Goal: Answer question/provide support: Share knowledge or assist other users

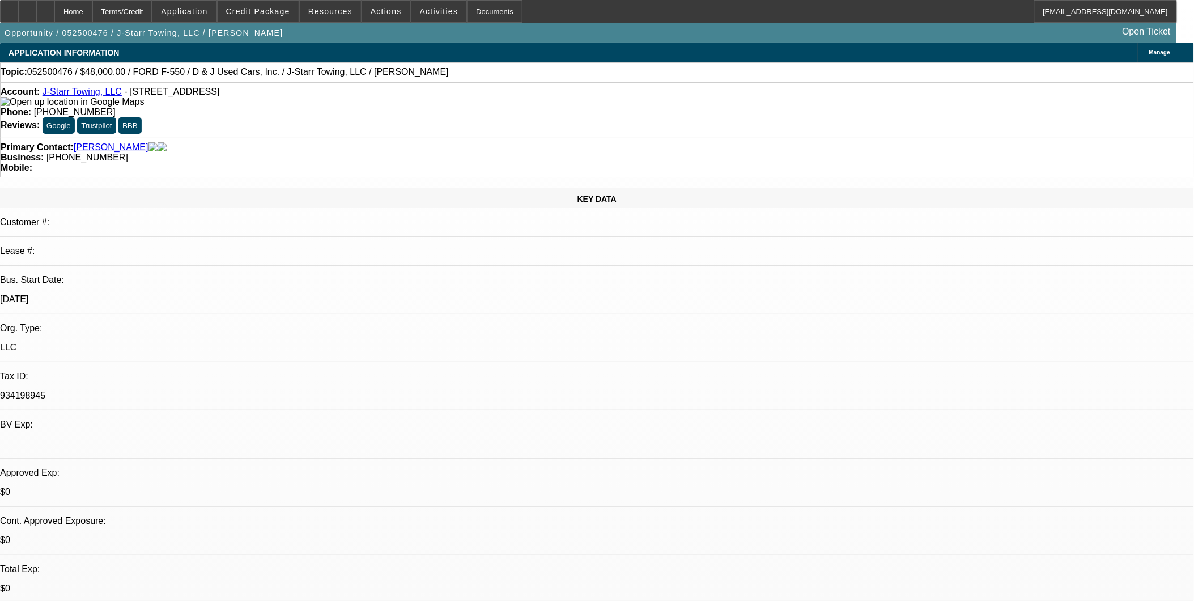
select select "0"
select select "0.1"
select select "0"
select select "0.1"
select select "1"
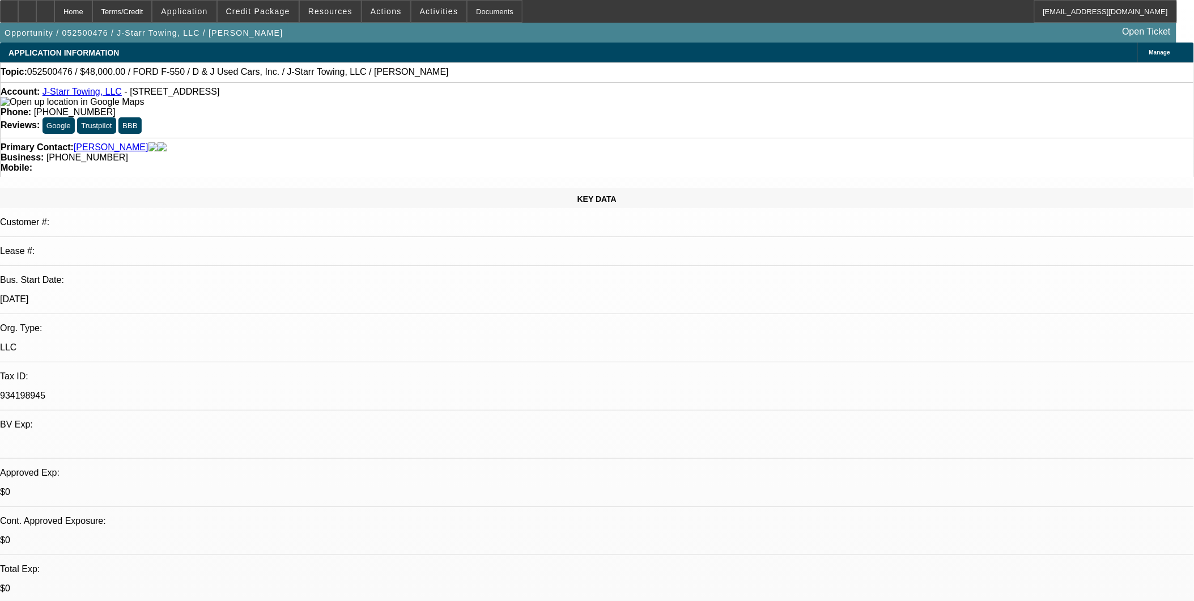
select select "2"
select select "4"
select select "1"
select select "2"
select select "4"
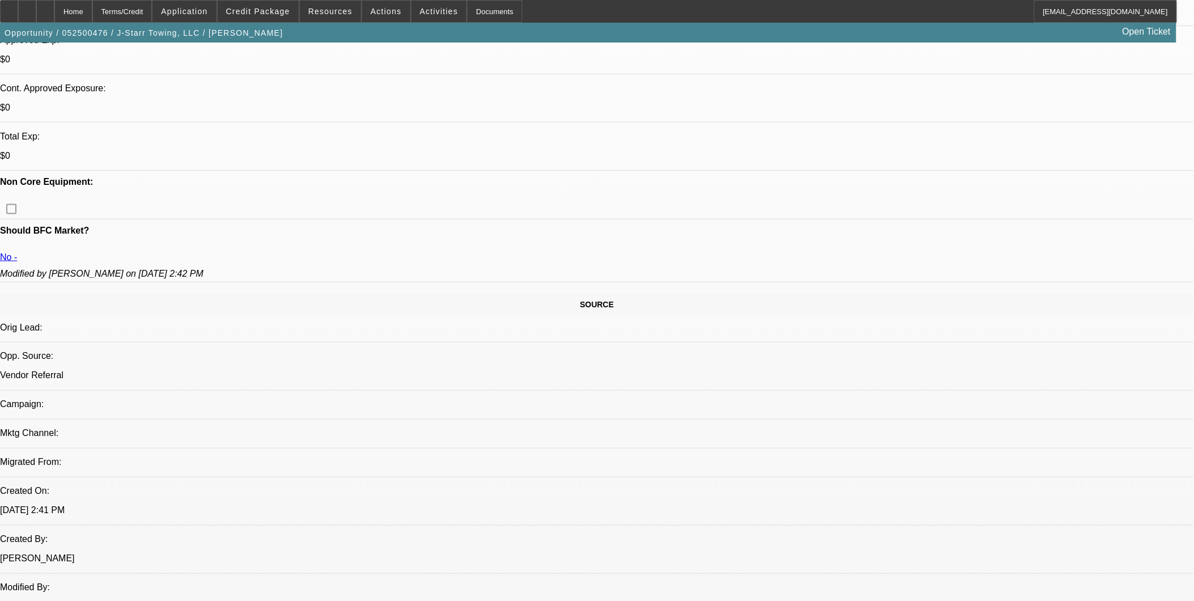
scroll to position [440, 0]
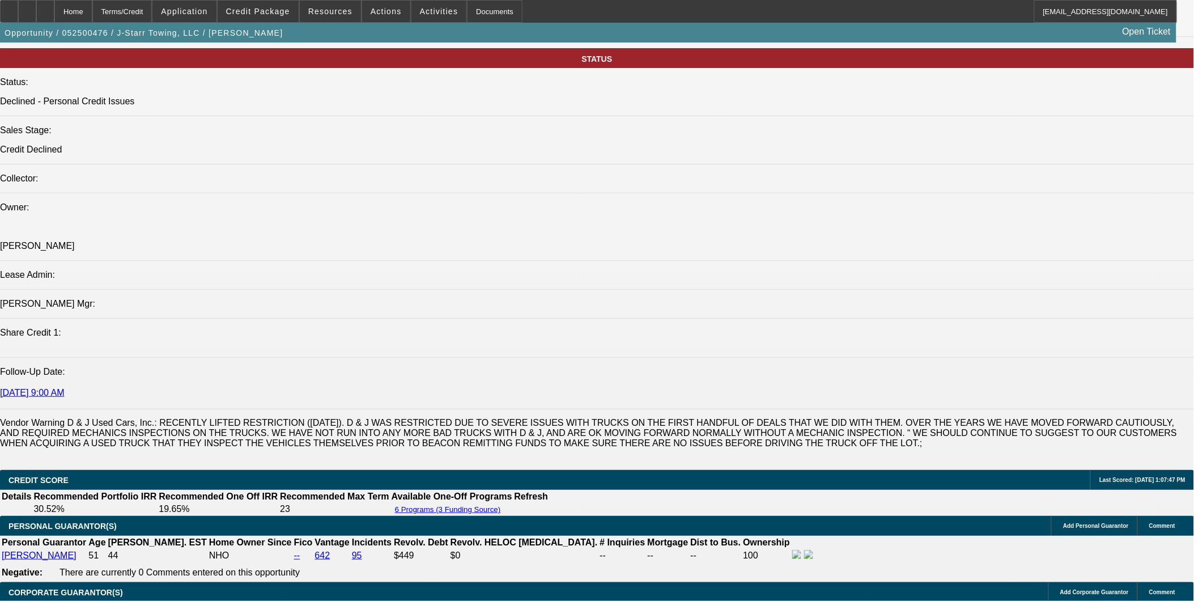
scroll to position [1197, 0]
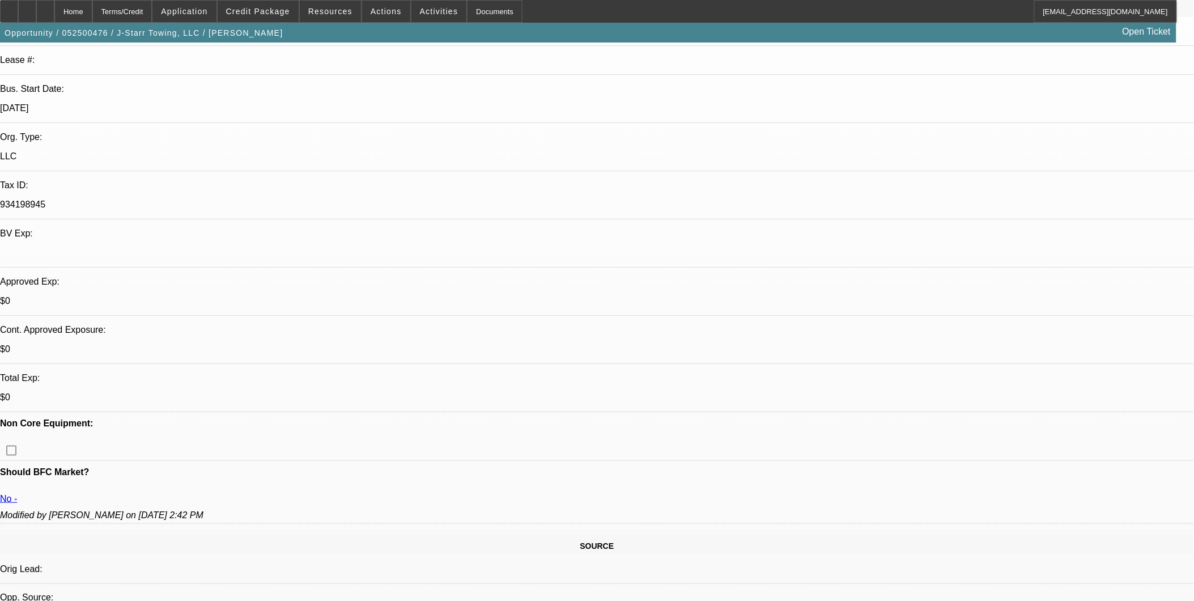
scroll to position [0, 0]
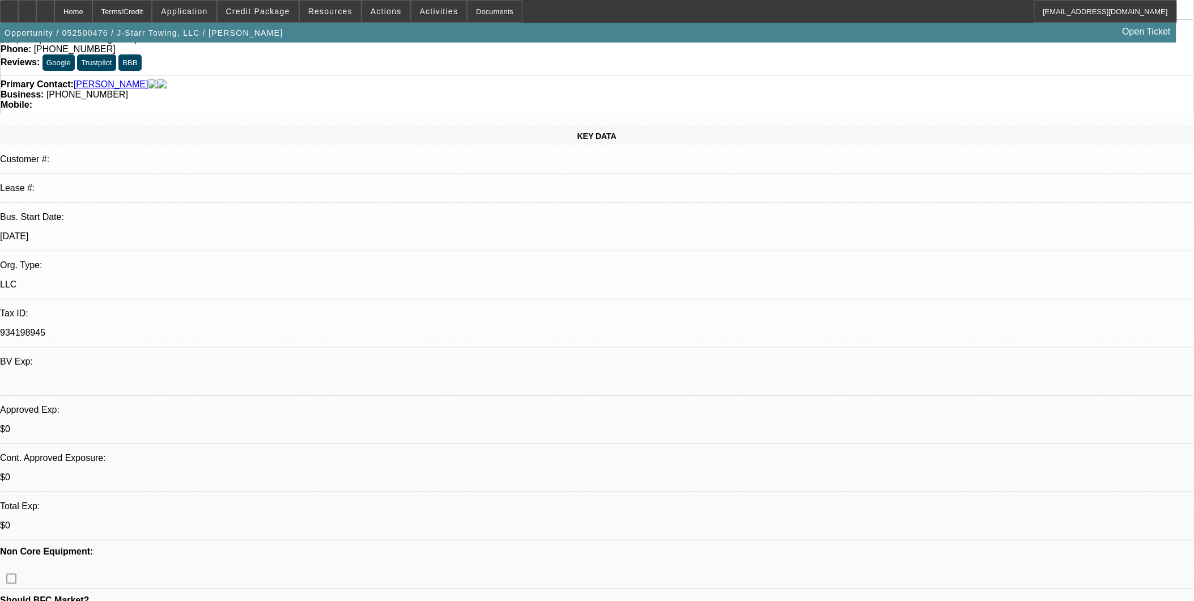
select select "0"
select select "0.1"
select select "0"
select select "0.1"
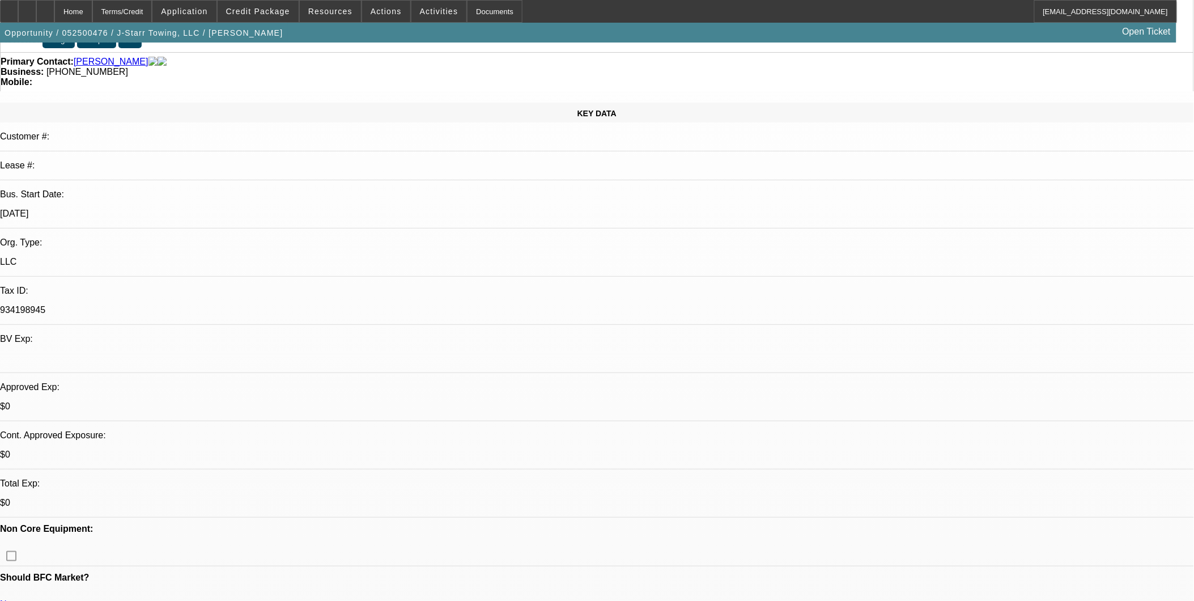
select select "1"
select select "2"
select select "4"
select select "1"
select select "2"
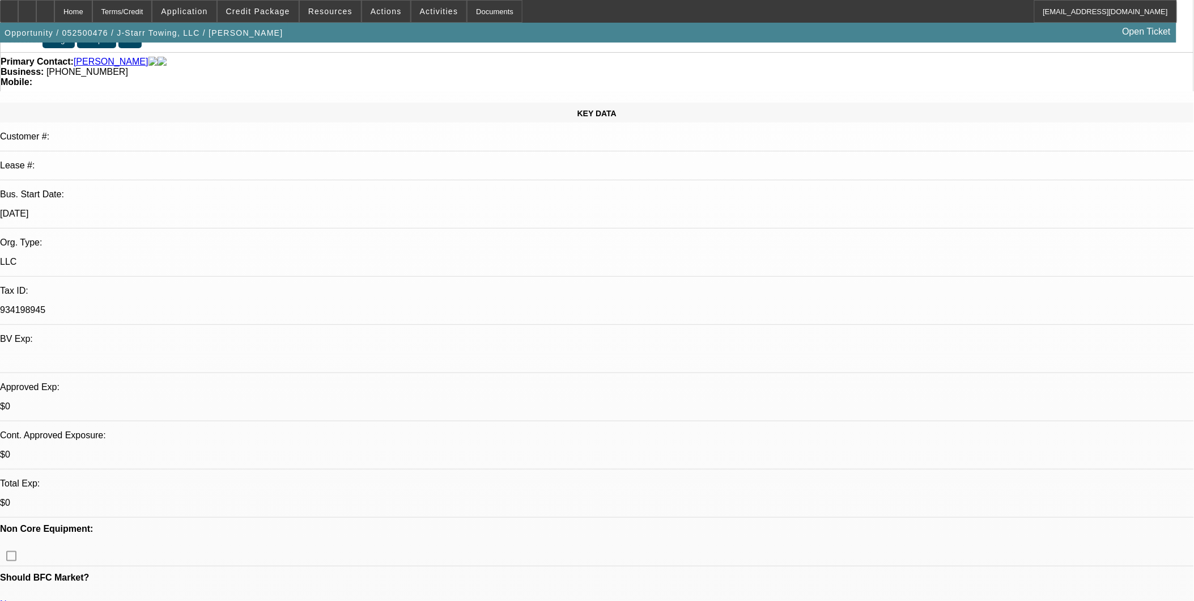
select select "4"
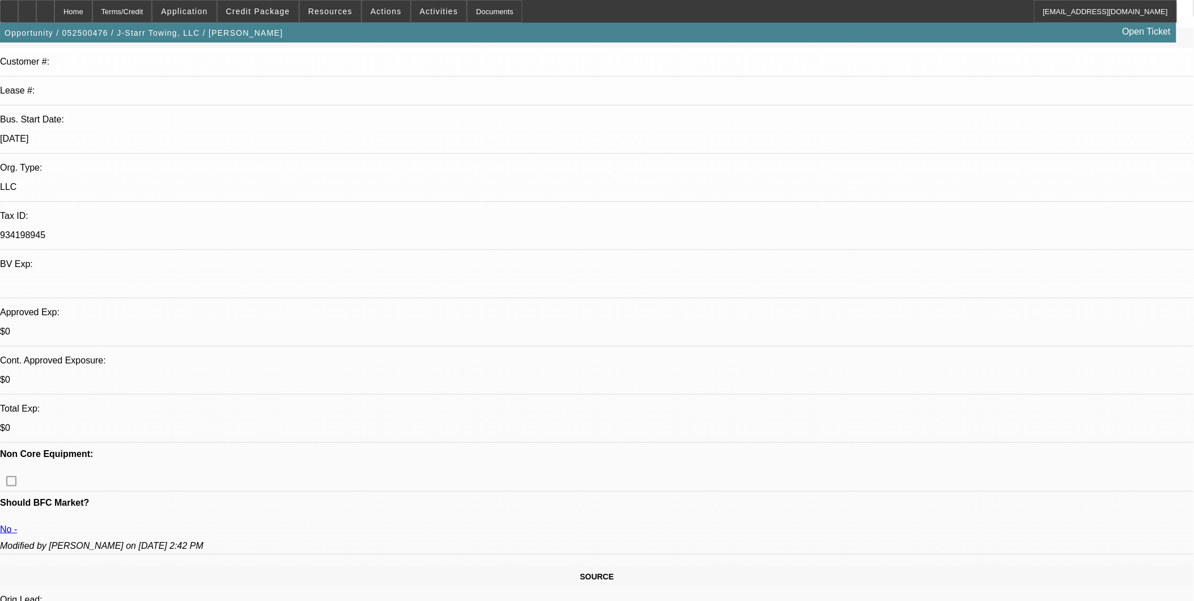
scroll to position [189, 0]
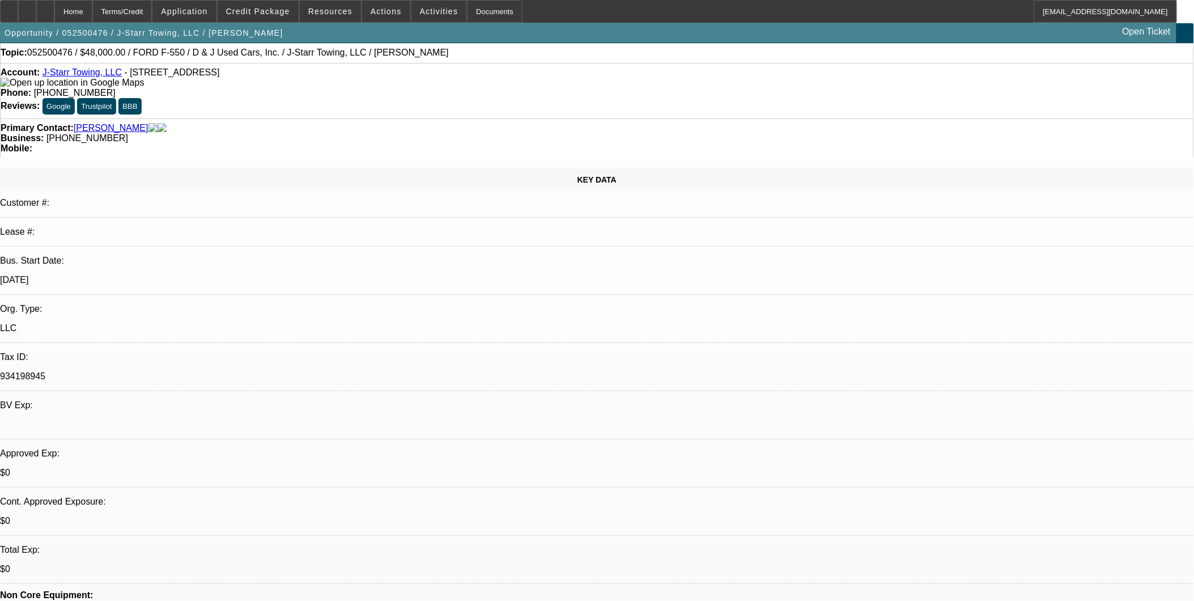
scroll to position [0, 0]
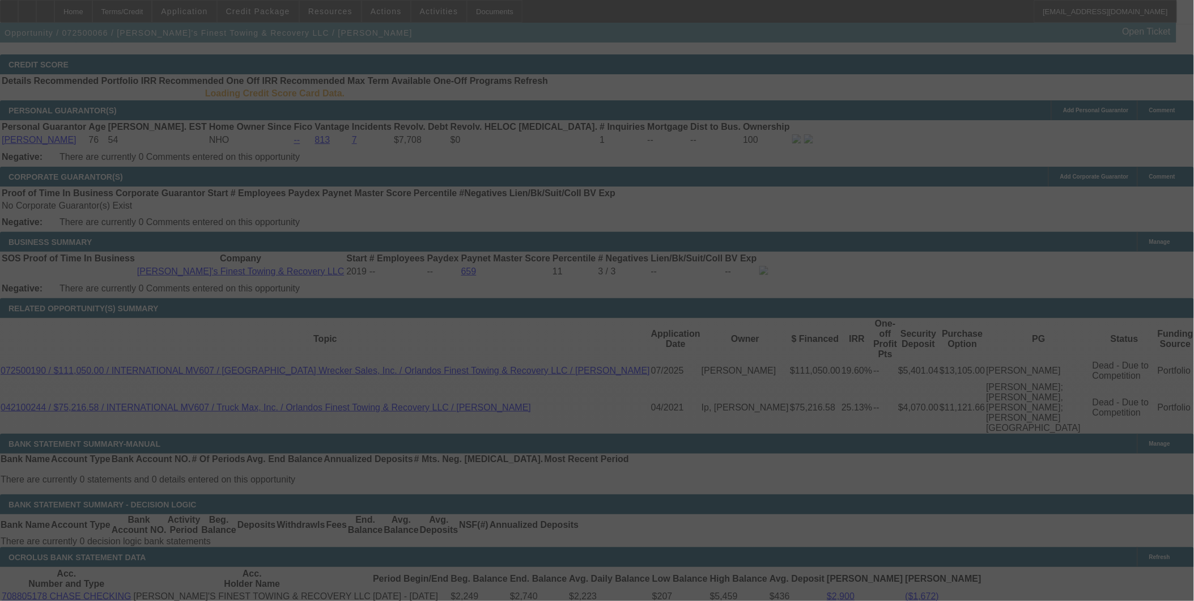
scroll to position [1647, 0]
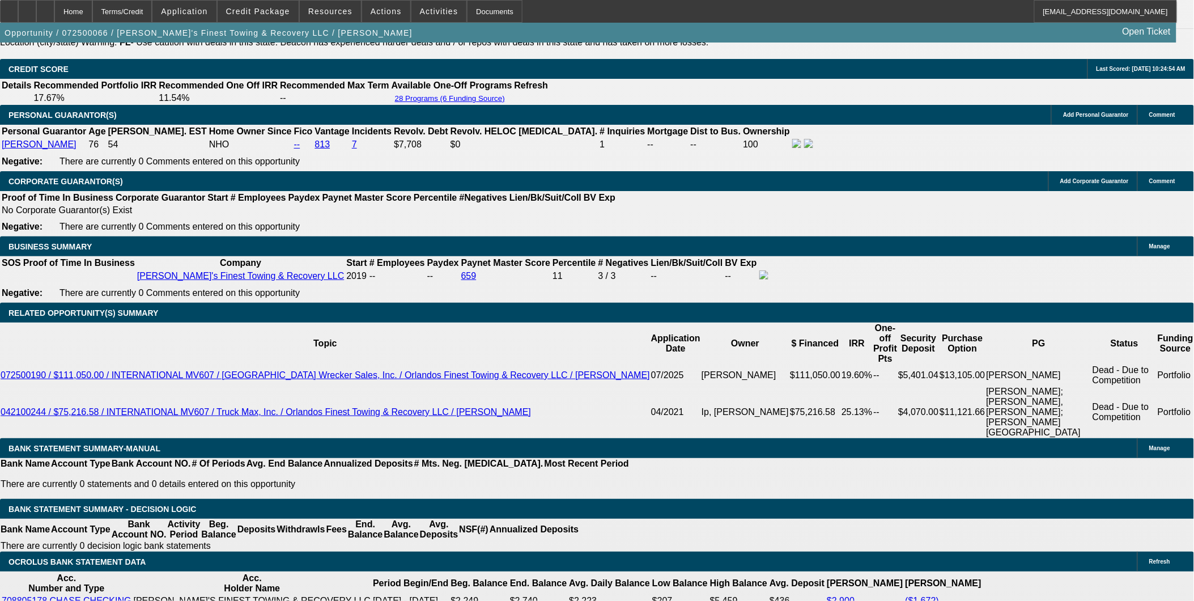
select select "0"
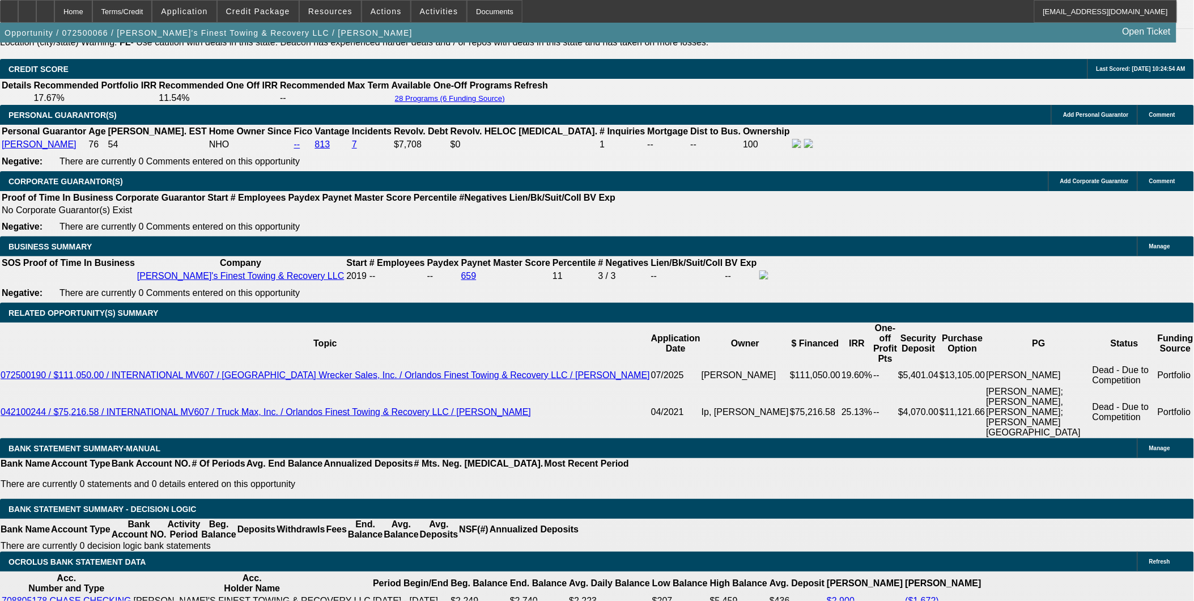
select select "0.1"
select select "0"
select select "0.1"
select select "0"
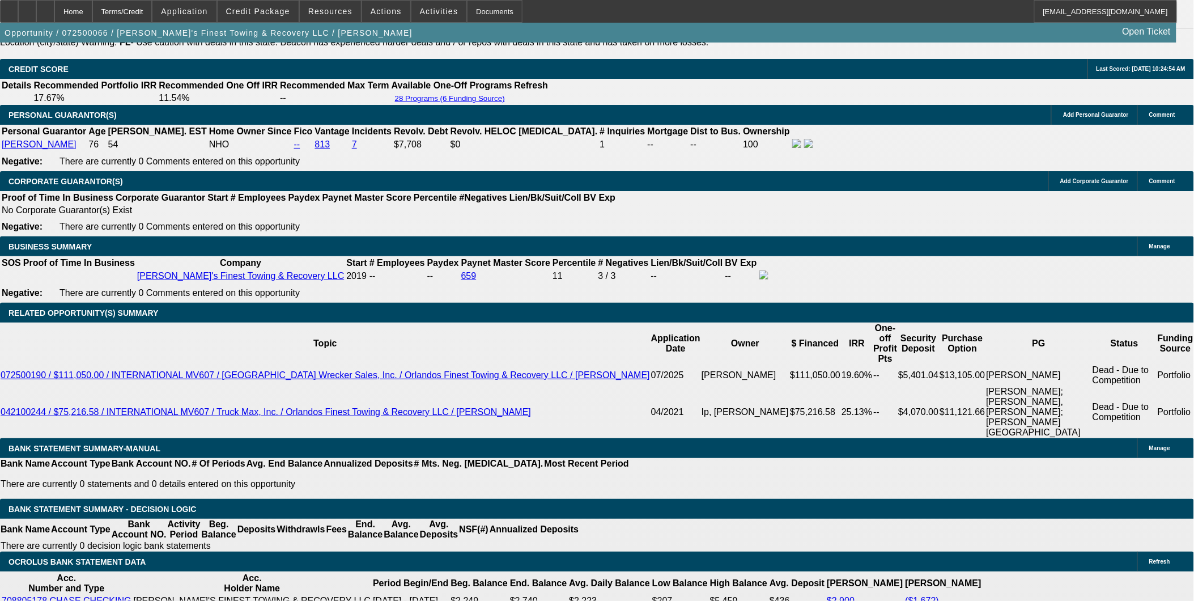
select select "0"
select select "0.1"
select select "1"
select select "6"
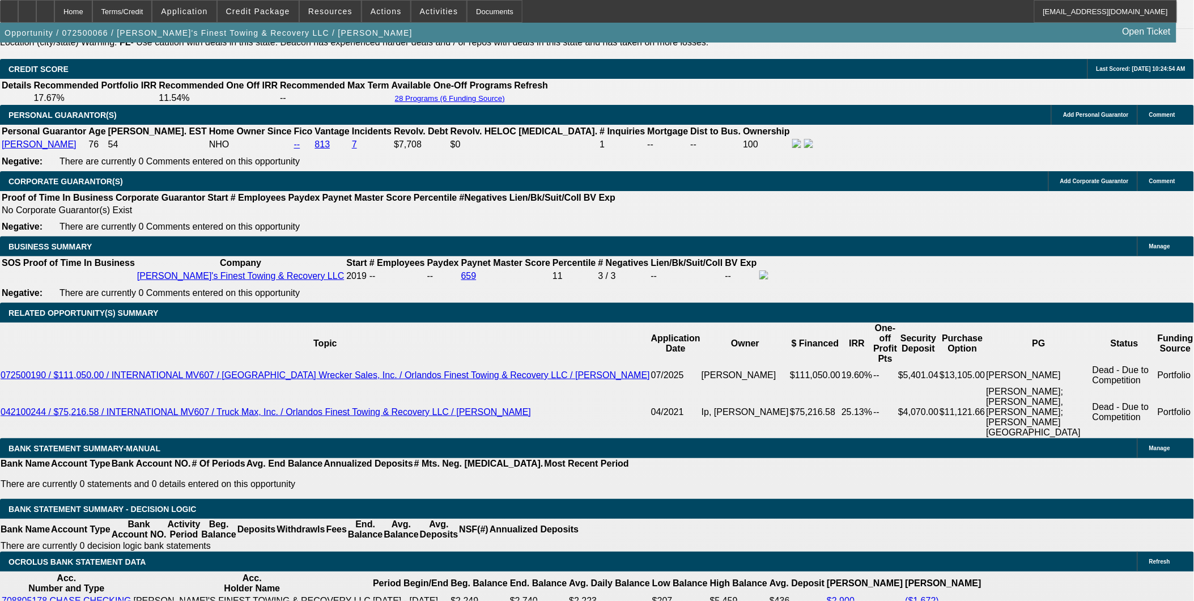
select select "1"
select select "4"
select select "1"
select select "2"
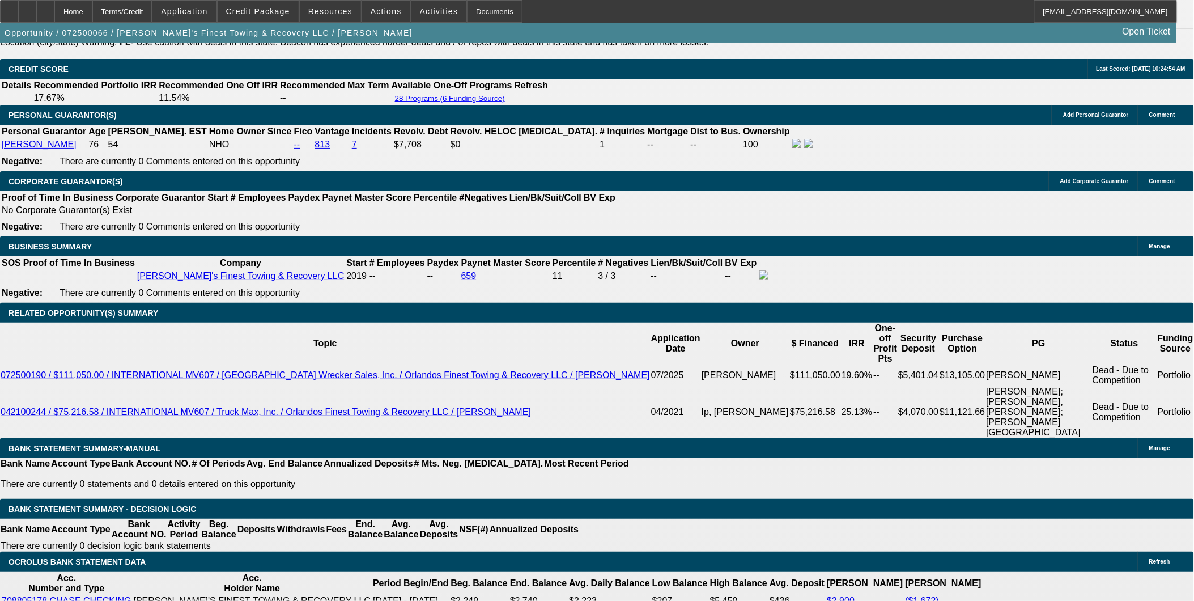
select select "4"
select select "1"
select select "2"
select select "4"
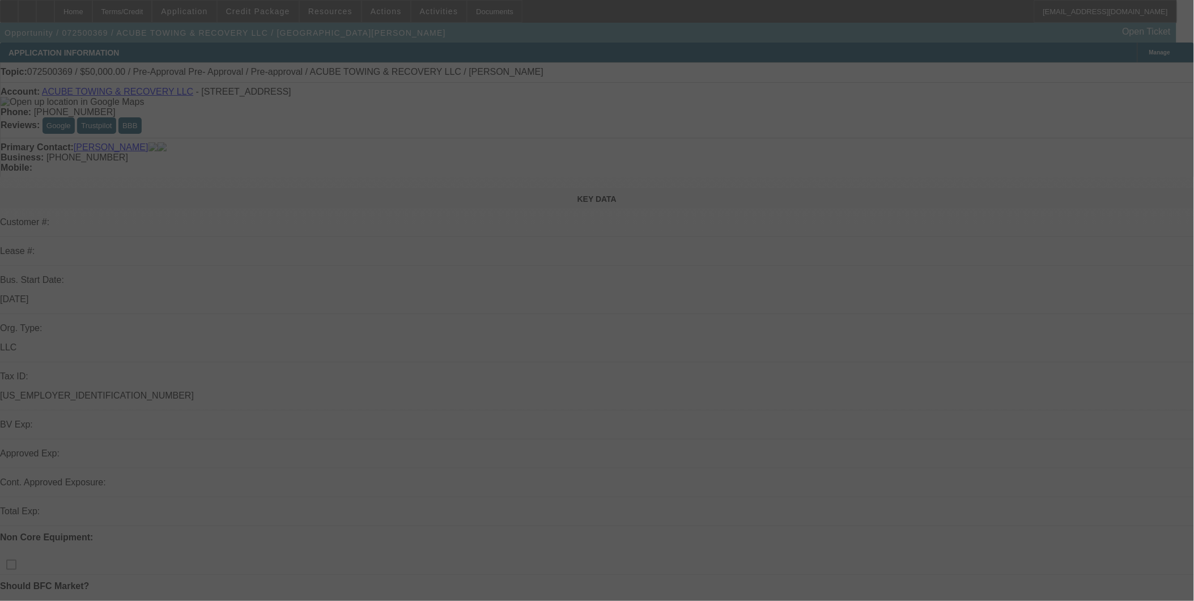
select select "0"
select select "2"
select select "0.1"
select select "4"
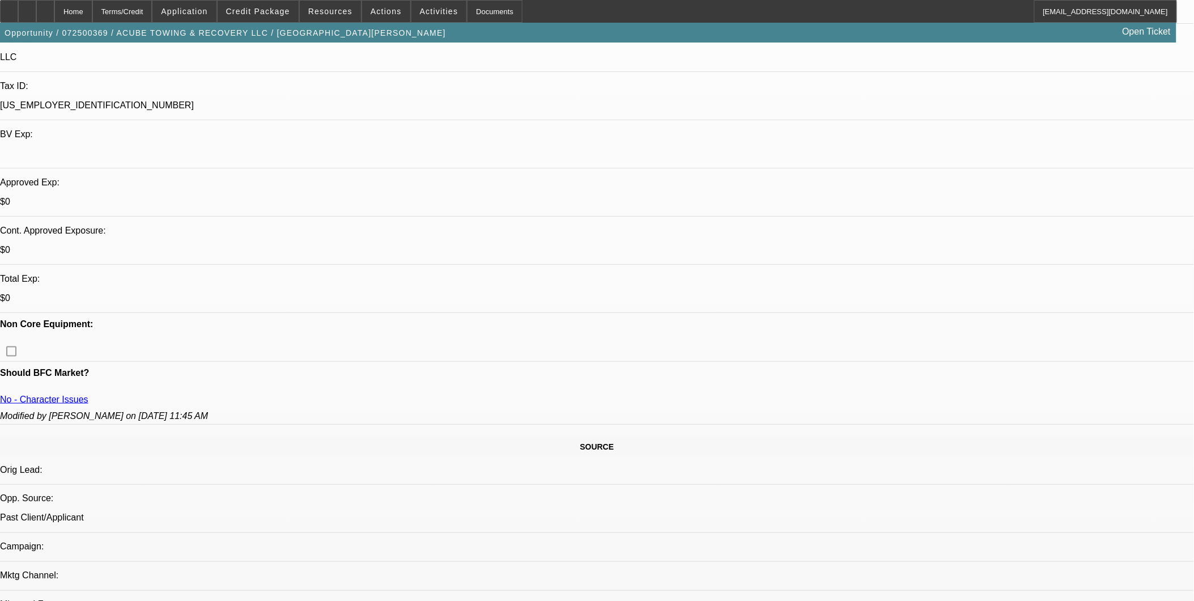
scroll to position [252, 0]
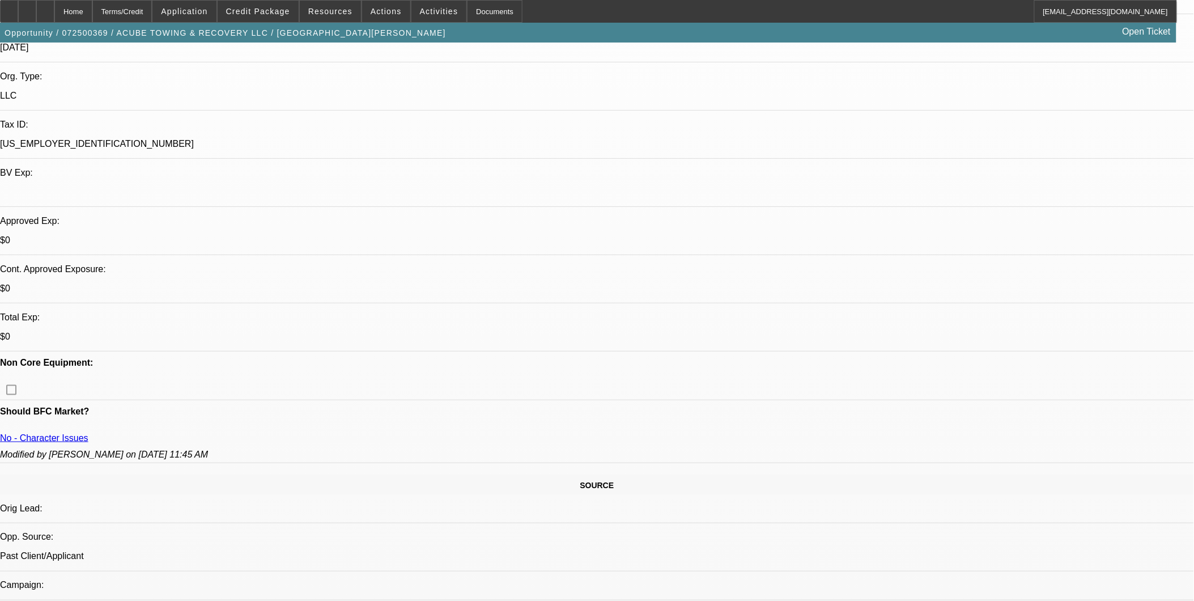
scroll to position [115, 0]
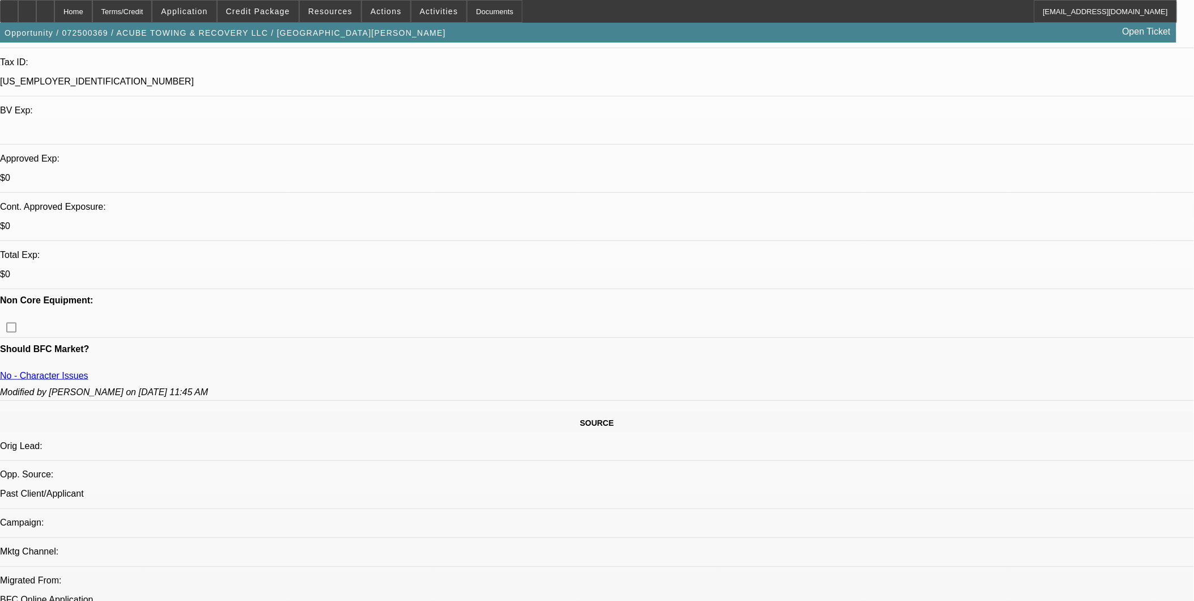
scroll to position [315, 0]
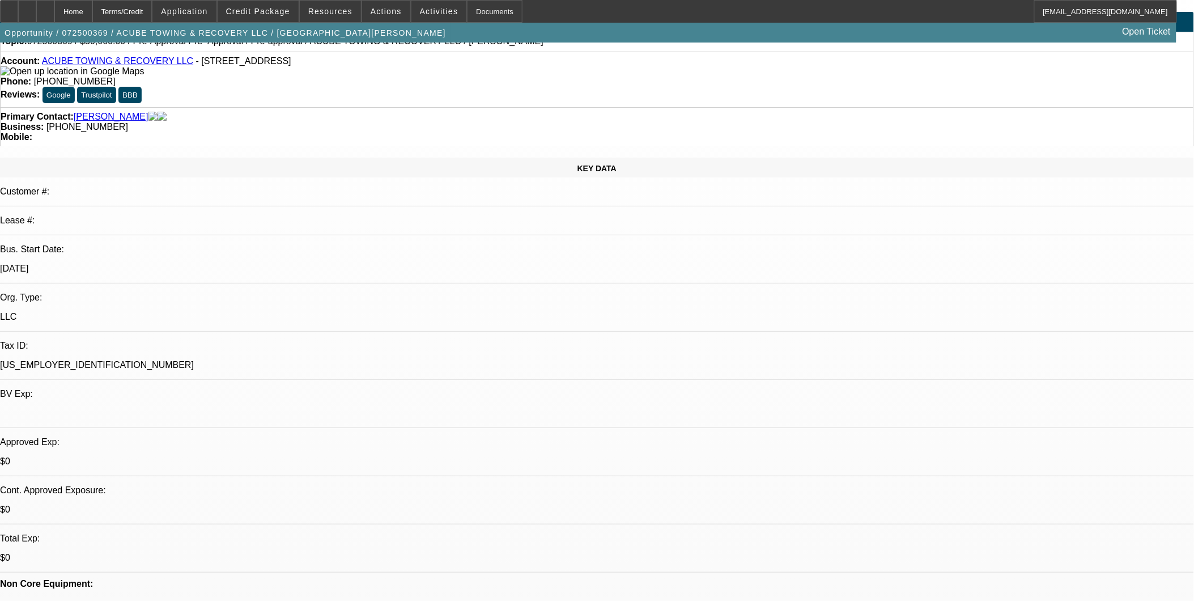
scroll to position [0, 0]
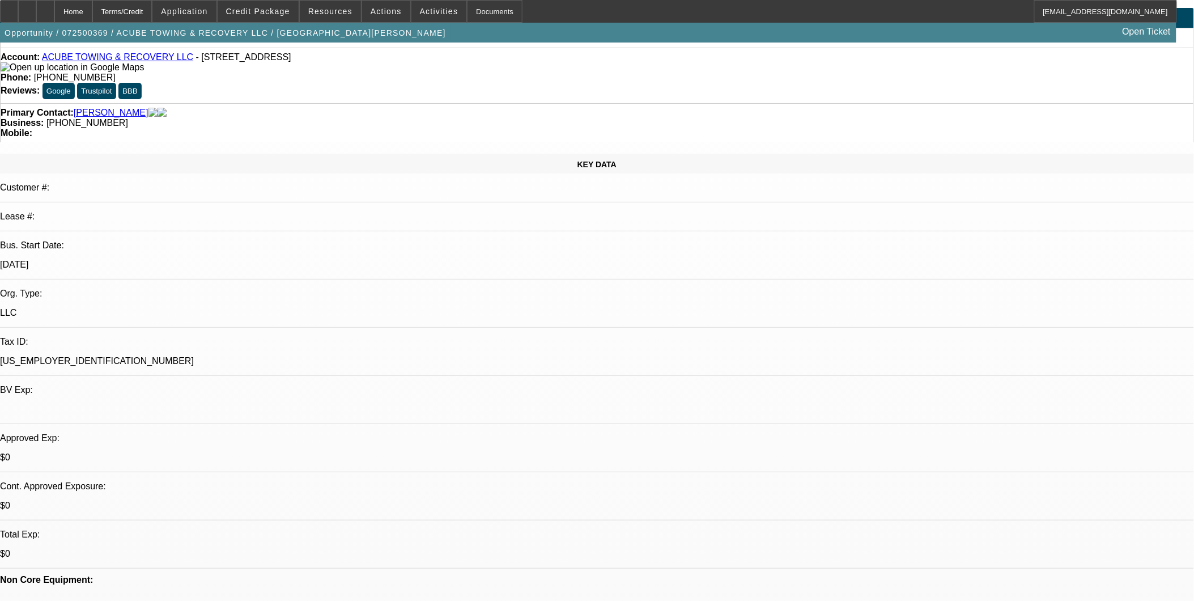
scroll to position [63, 0]
